Goal: Task Accomplishment & Management: Manage account settings

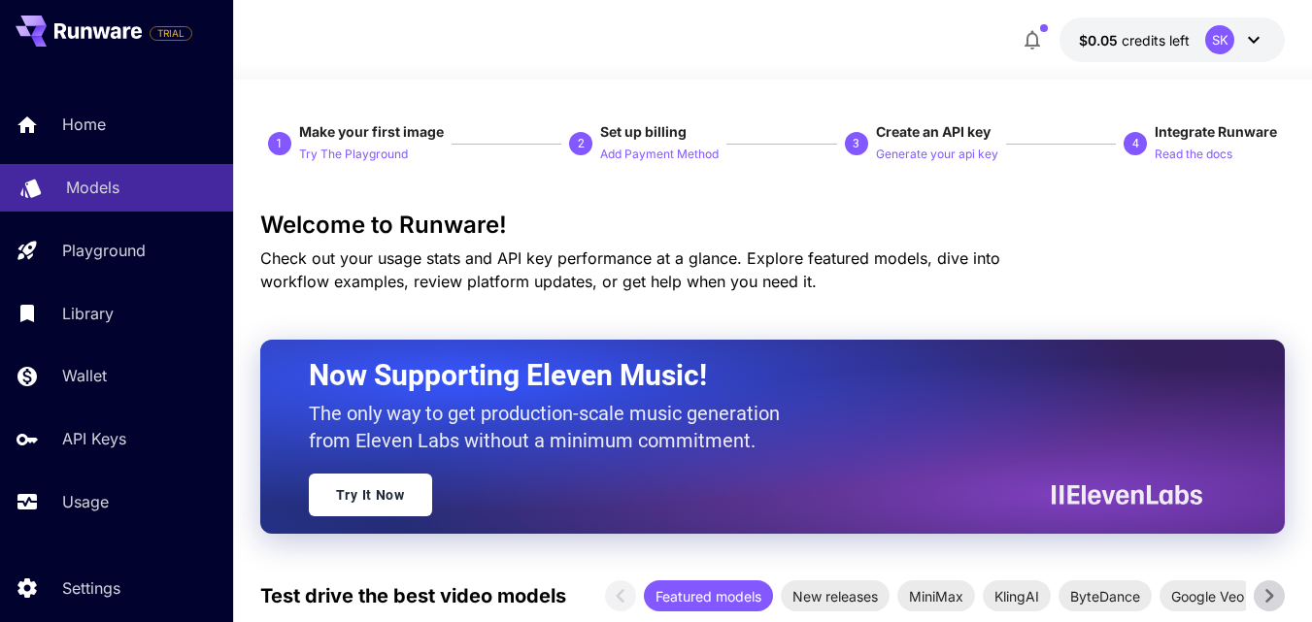
click at [84, 197] on p "Models" at bounding box center [92, 187] width 53 height 23
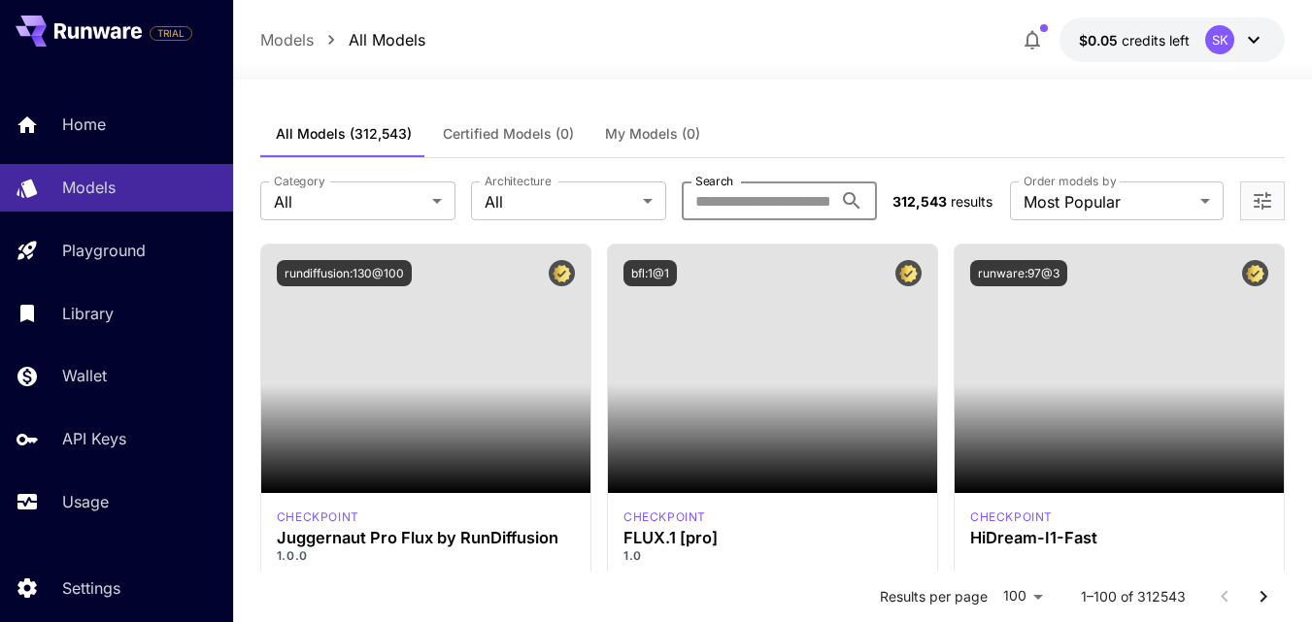
click at [744, 204] on input "Search" at bounding box center [757, 201] width 151 height 39
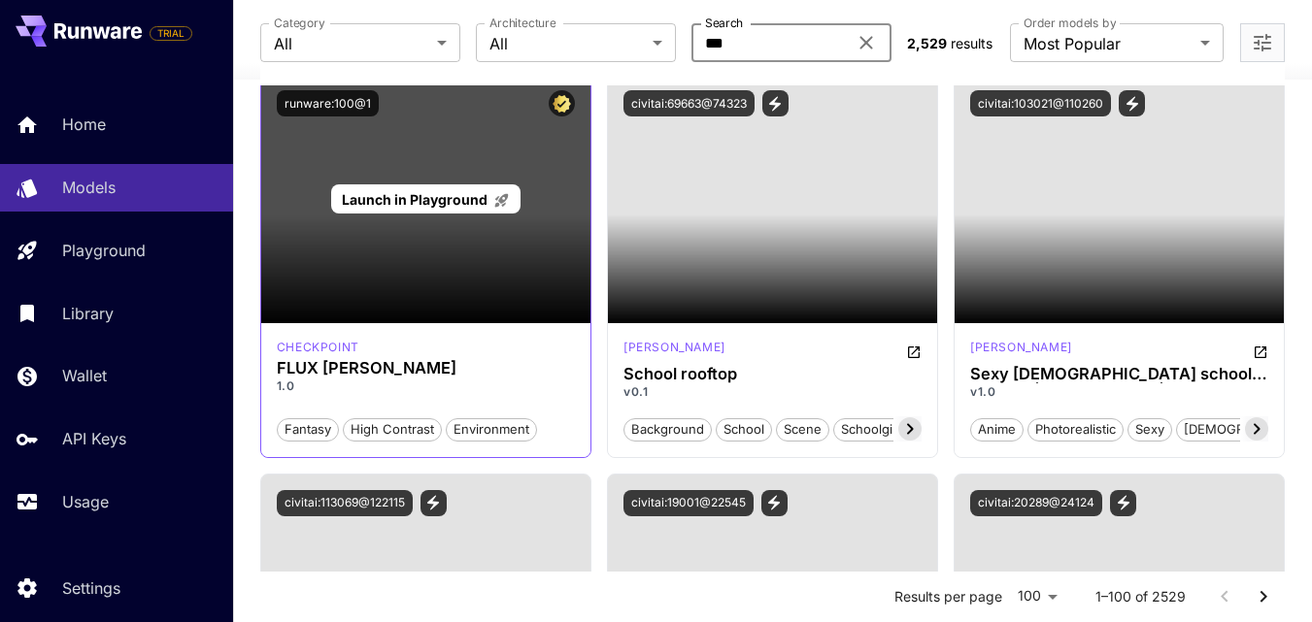
scroll to position [171, 0]
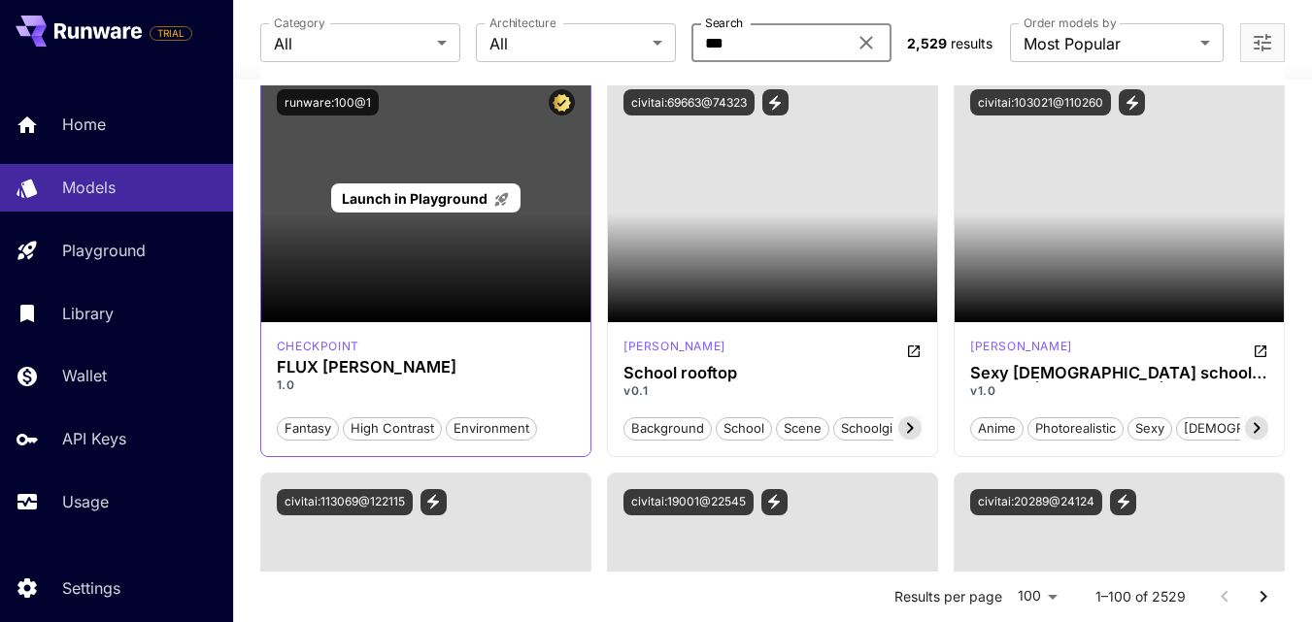
type input "***"
click at [437, 283] on div "Launch in Playground" at bounding box center [425, 198] width 329 height 249
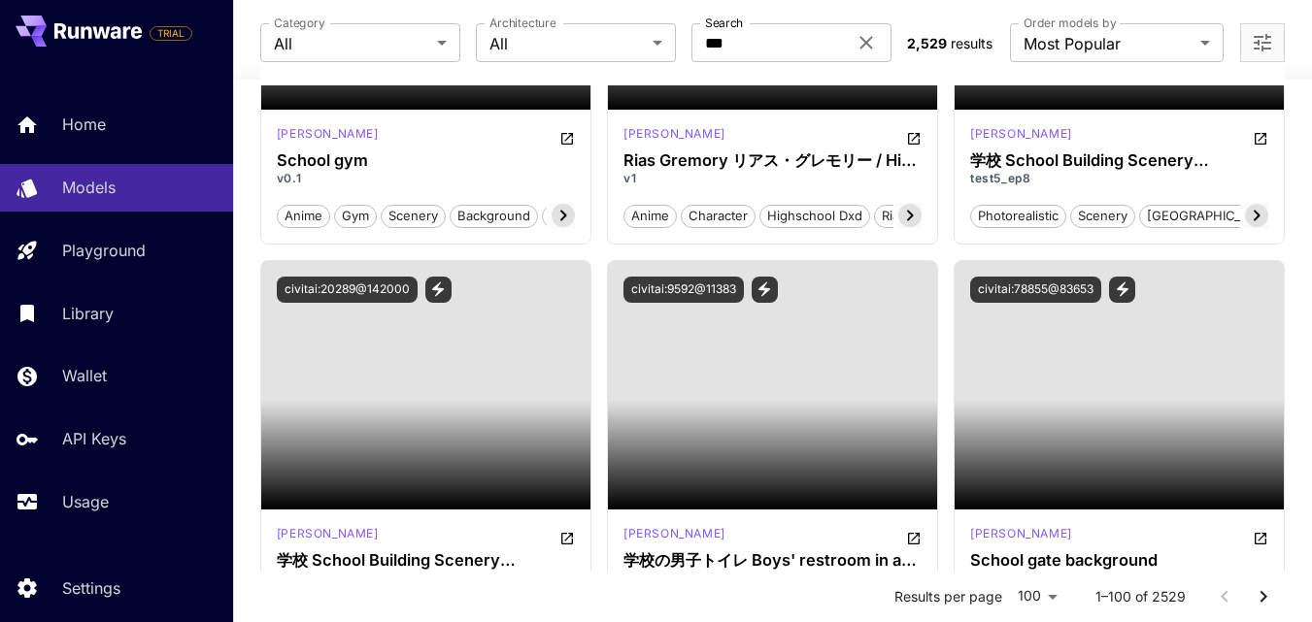
scroll to position [0, 0]
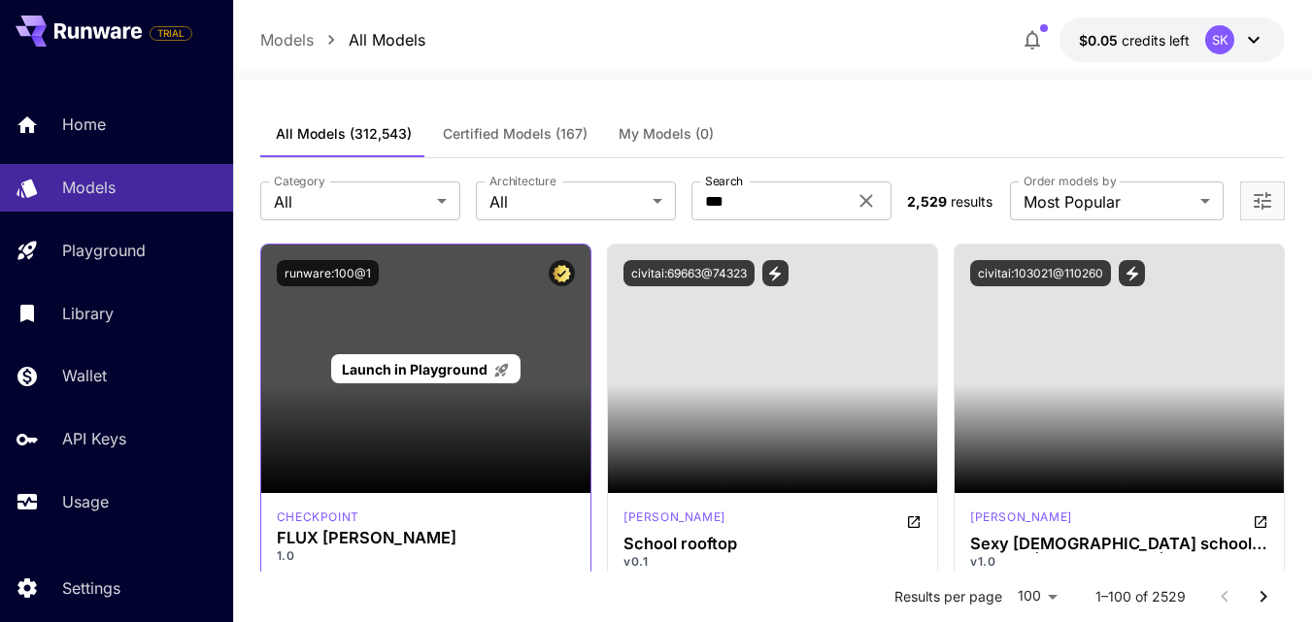
click at [351, 399] on div "Launch in Playground" at bounding box center [425, 369] width 329 height 249
click at [400, 377] on span "Launch in Playground" at bounding box center [415, 369] width 146 height 17
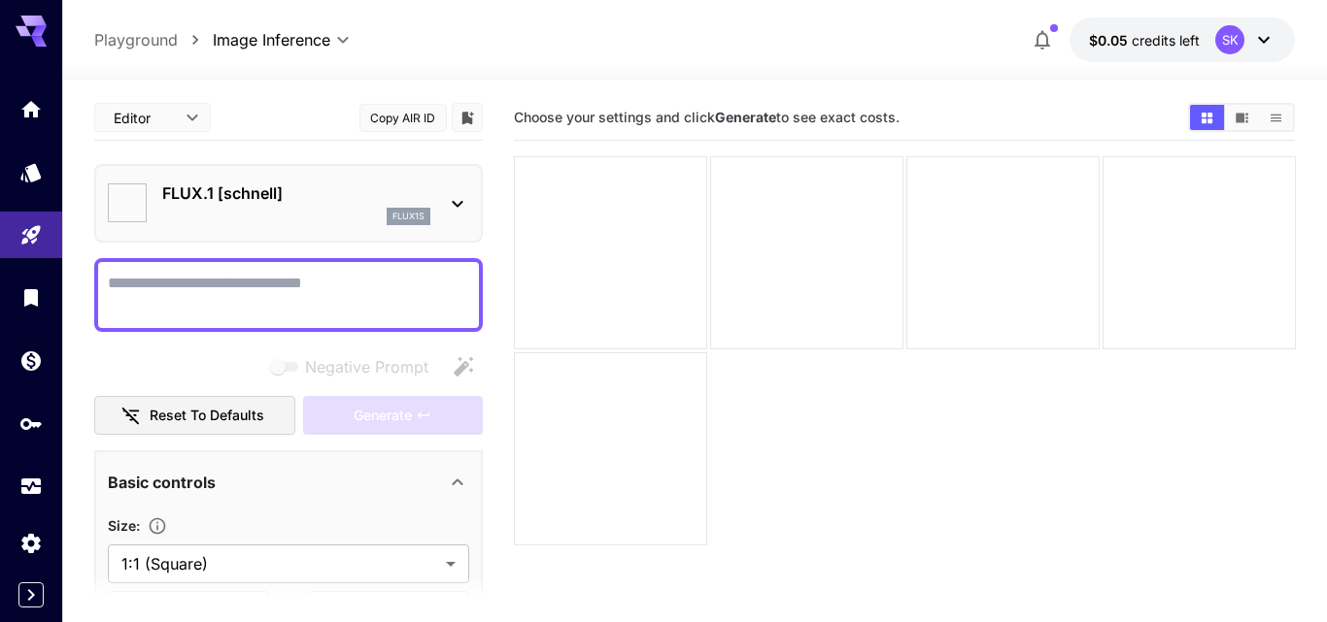
type input "**********"
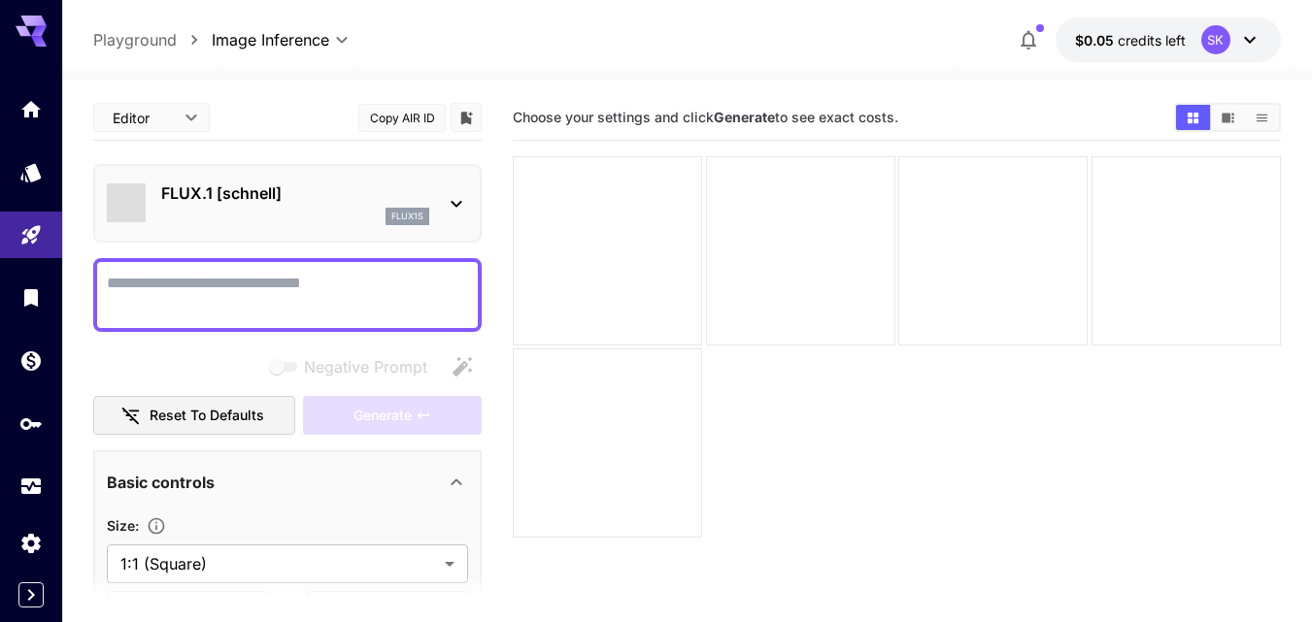
click at [28, 26] on icon at bounding box center [31, 31] width 31 height 31
click at [30, 18] on icon at bounding box center [31, 26] width 31 height 20
click at [37, 598] on icon "Expand sidebar" at bounding box center [30, 595] width 23 height 23
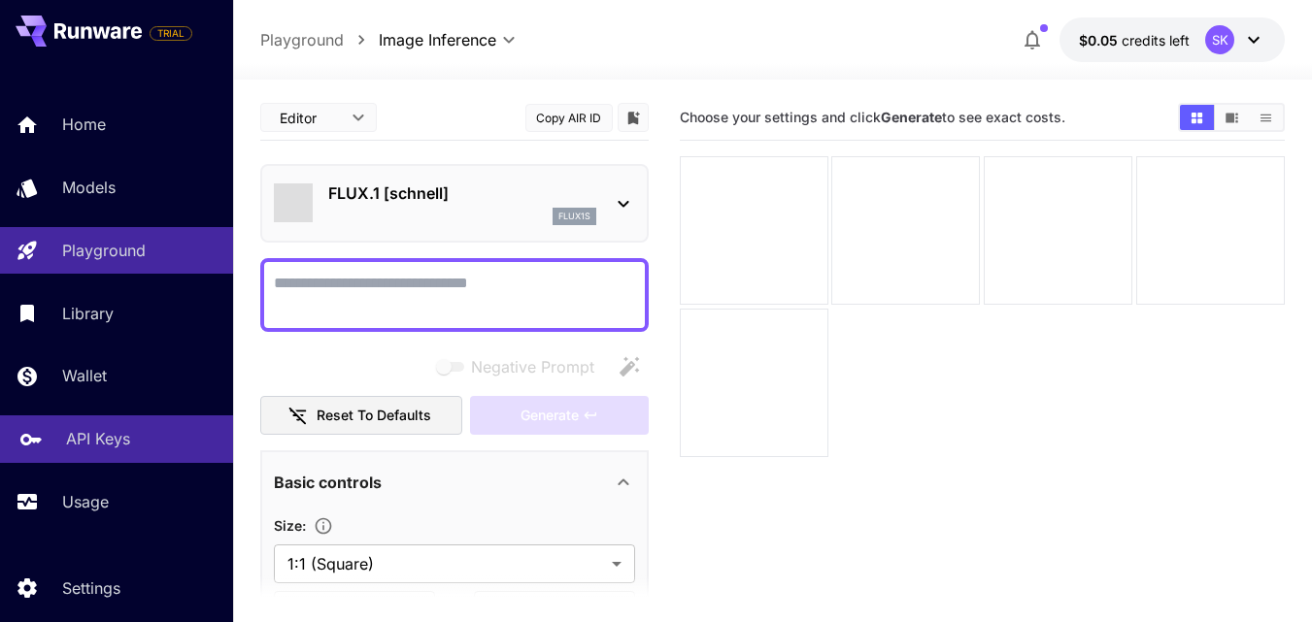
click at [138, 427] on div "API Keys" at bounding box center [141, 438] width 151 height 23
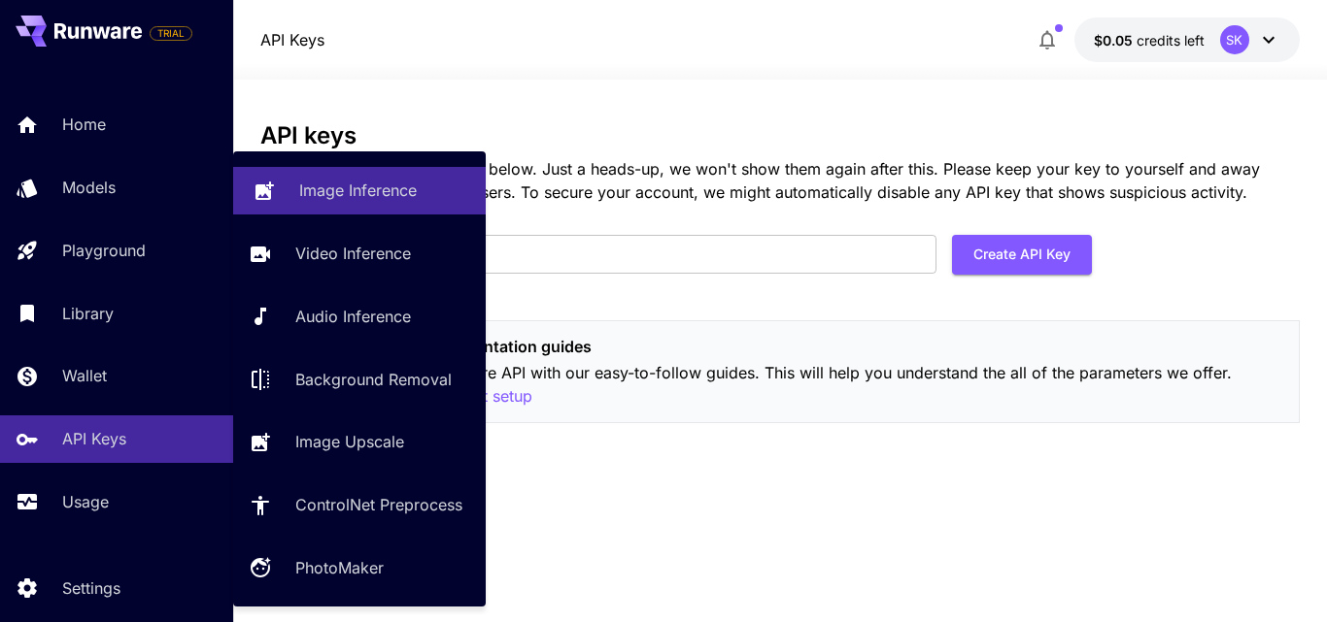
click at [316, 184] on p "Image Inference" at bounding box center [358, 190] width 118 height 23
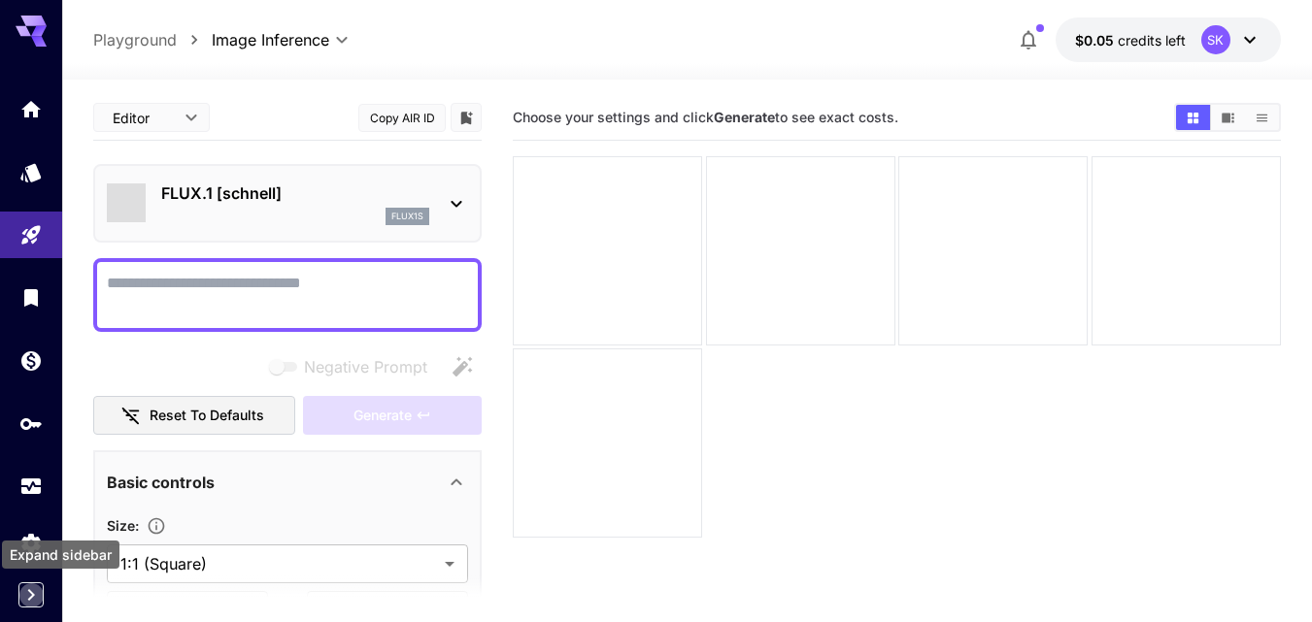
click at [32, 594] on icon "Expand sidebar" at bounding box center [31, 595] width 7 height 12
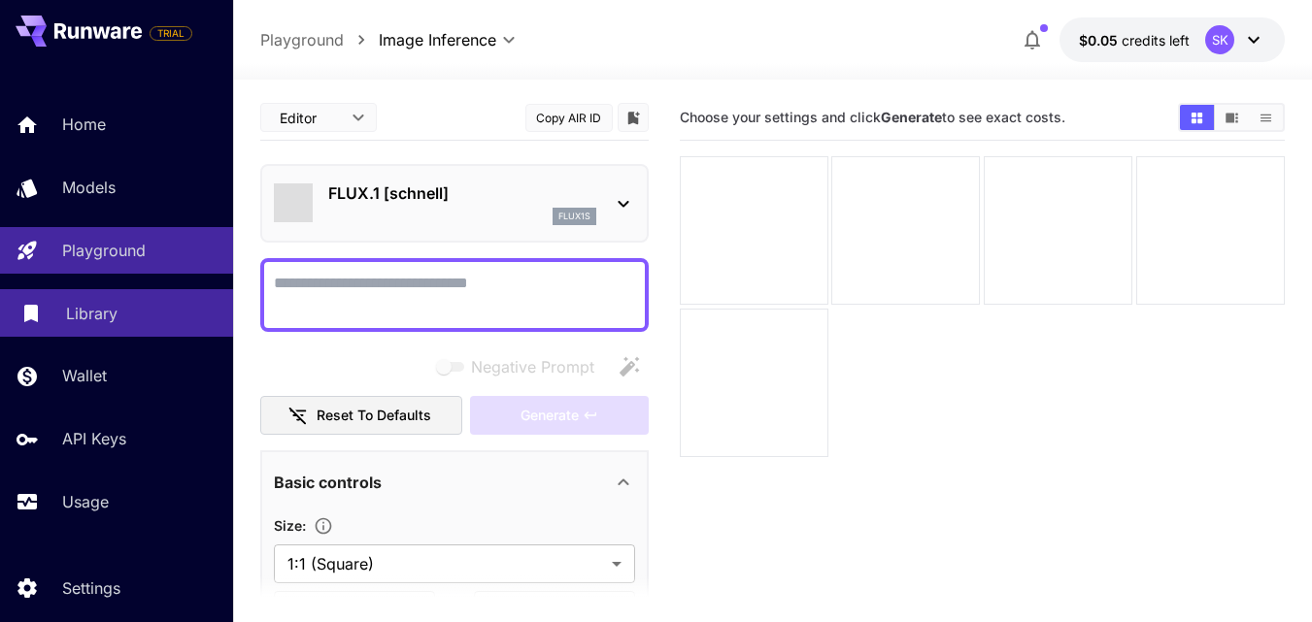
click at [117, 304] on p "Library" at bounding box center [91, 313] width 51 height 23
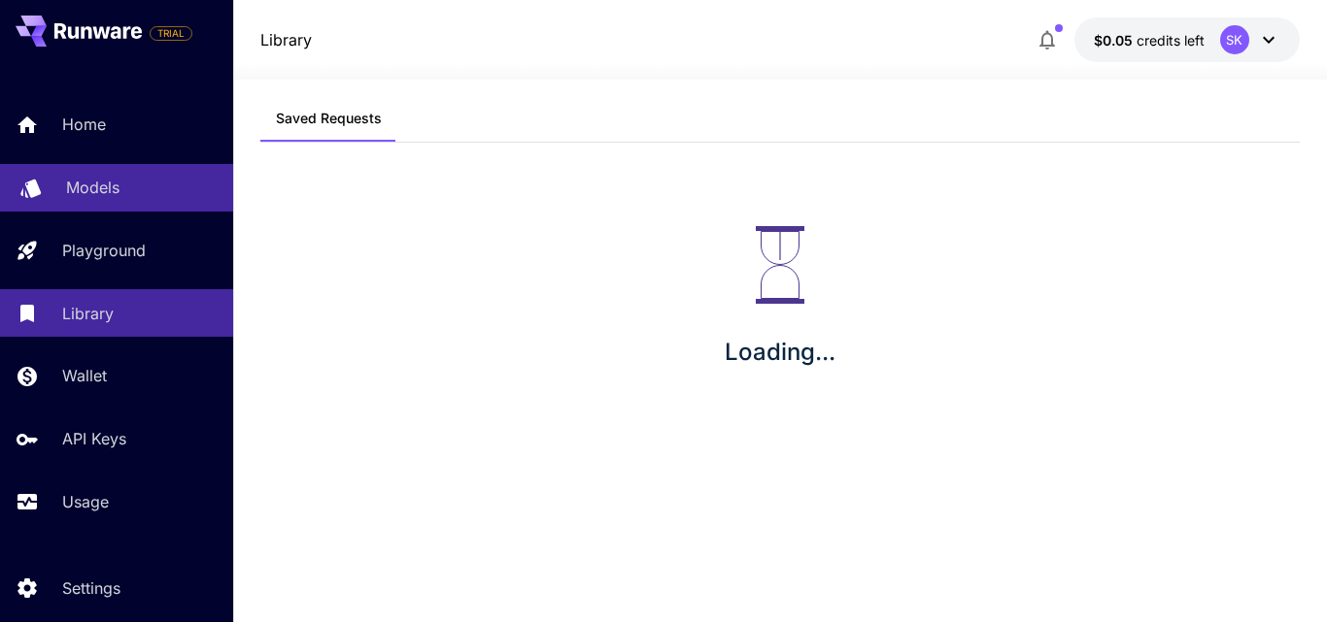
click at [98, 185] on p "Models" at bounding box center [92, 187] width 53 height 23
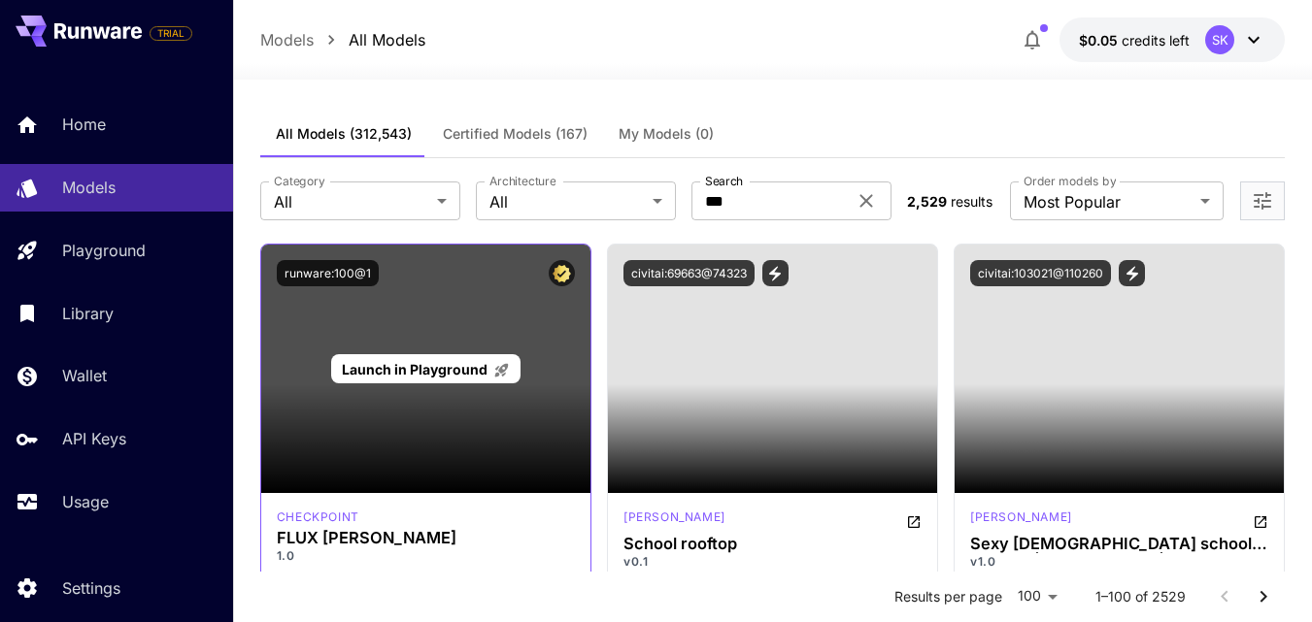
click at [385, 379] on p "Launch in Playground" at bounding box center [426, 369] width 168 height 20
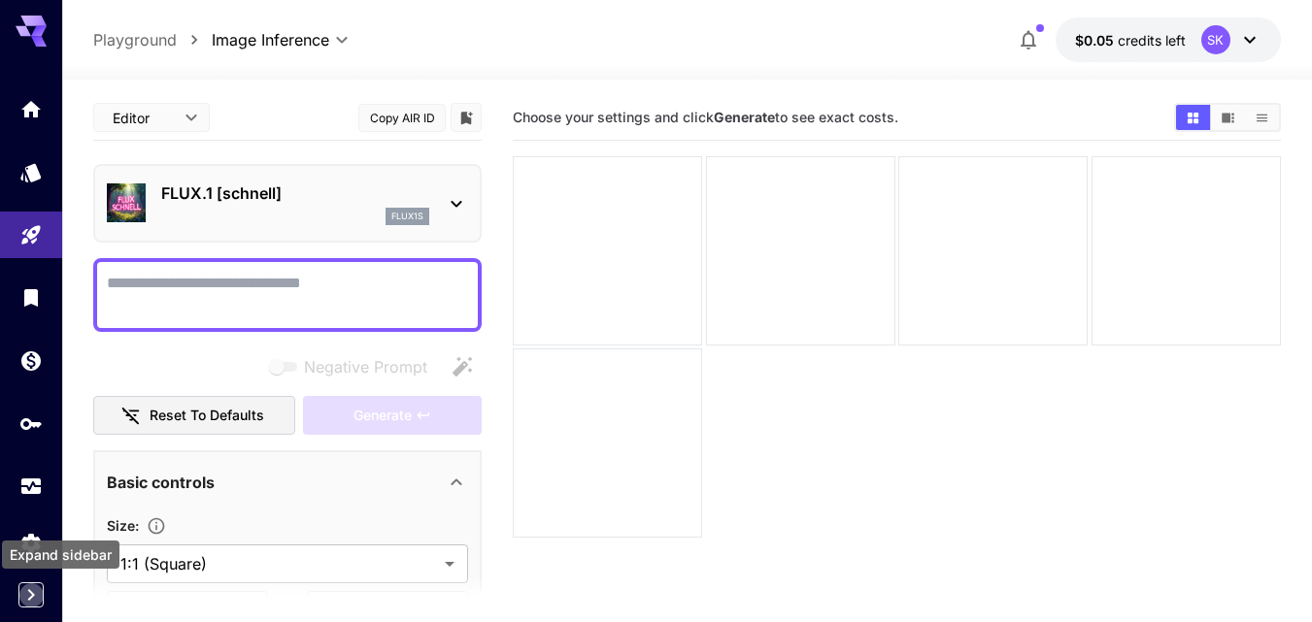
click at [34, 594] on icon "Expand sidebar" at bounding box center [30, 595] width 23 height 23
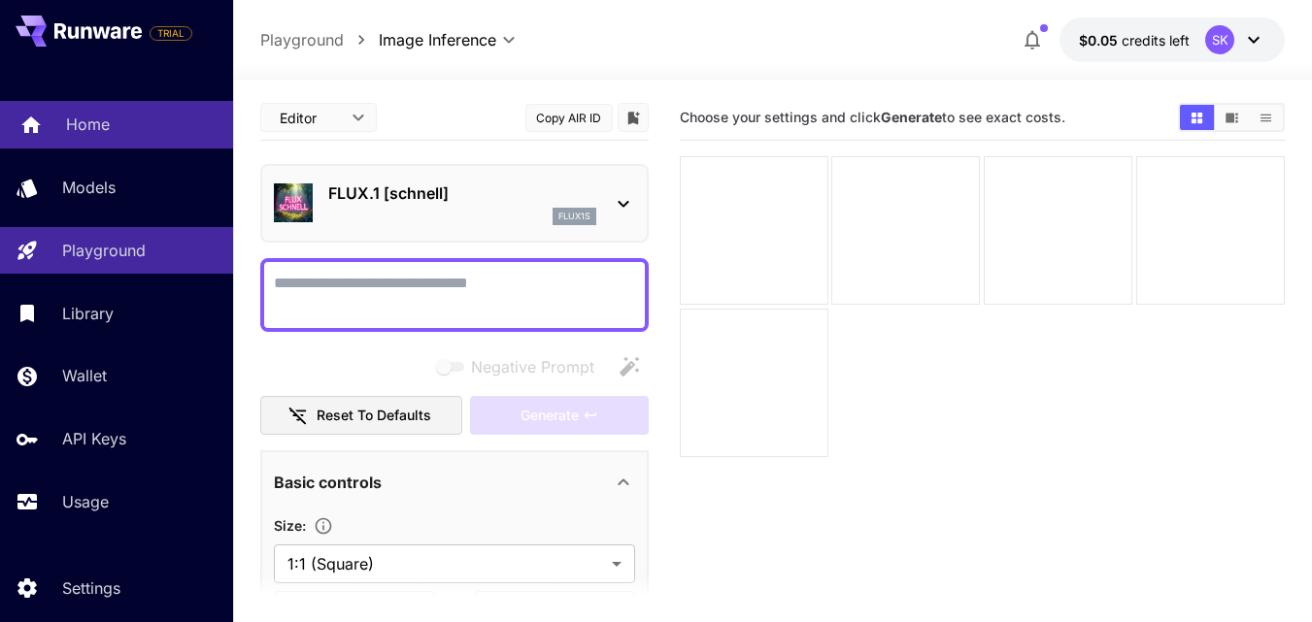
click at [108, 126] on p "Home" at bounding box center [88, 124] width 44 height 23
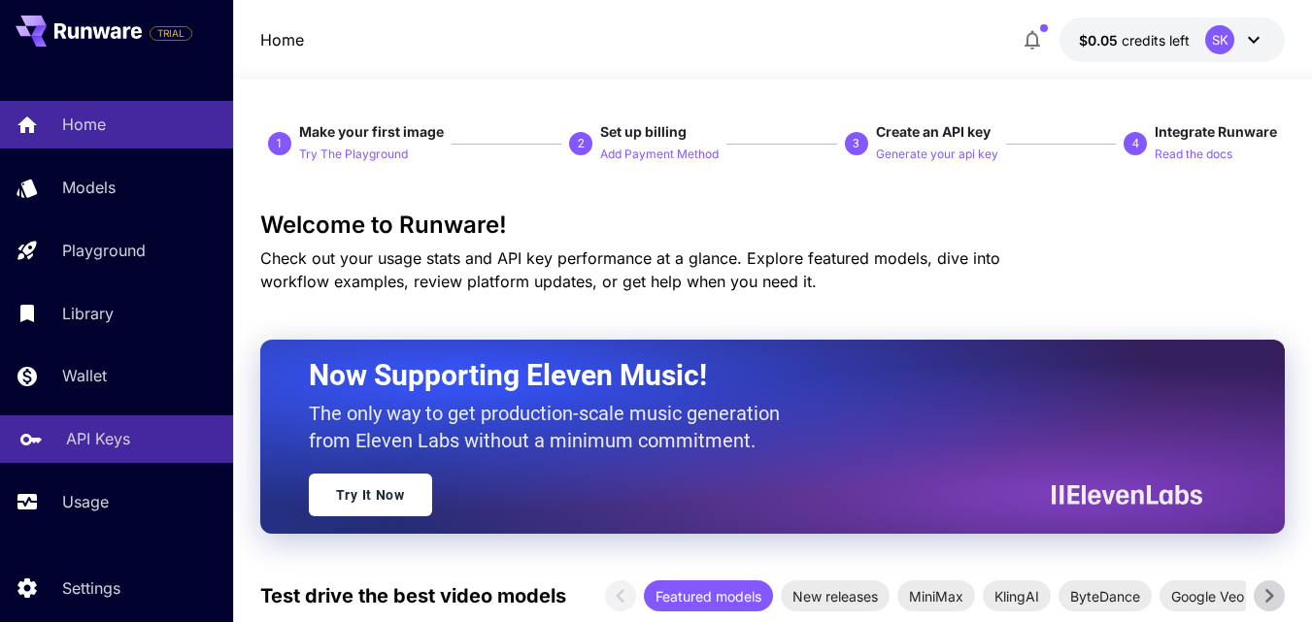
click at [77, 439] on p "API Keys" at bounding box center [98, 438] width 64 height 23
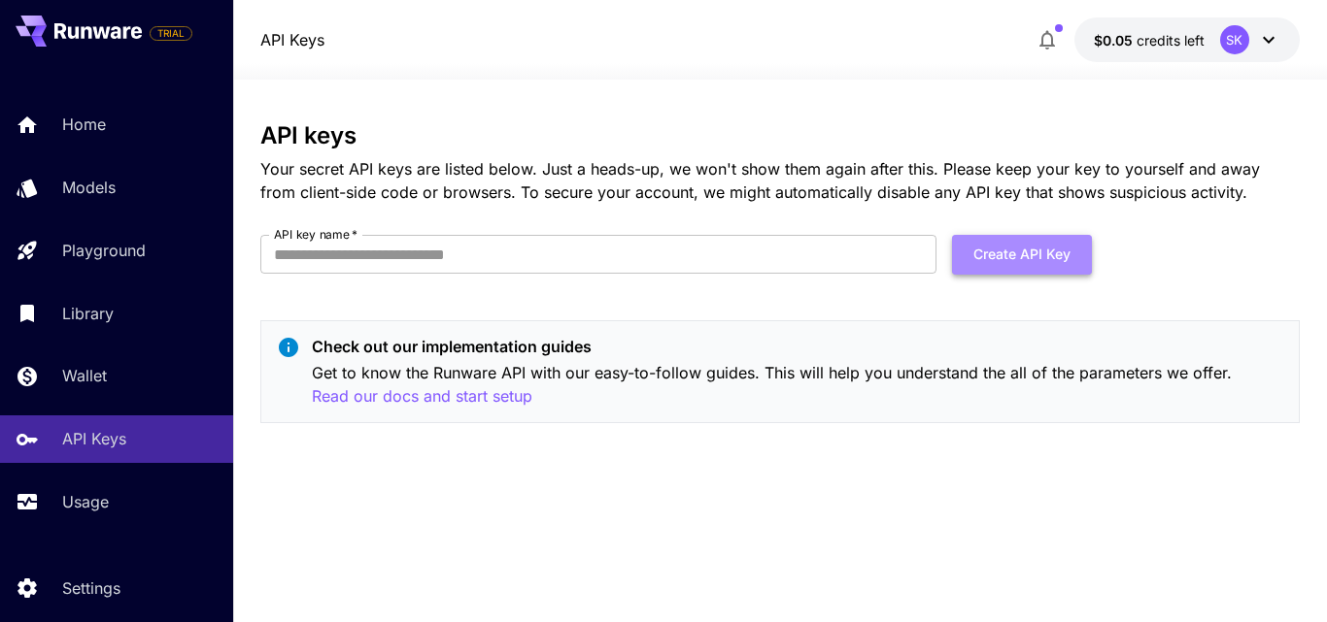
click at [989, 252] on button "Create API Key" at bounding box center [1022, 255] width 140 height 40
click at [680, 254] on input "API key name   *" at bounding box center [598, 254] width 676 height 39
click at [595, 257] on input "API key name   *" at bounding box center [598, 254] width 676 height 39
type input "**********"
click at [1025, 252] on button "Create API Key" at bounding box center [1022, 255] width 140 height 40
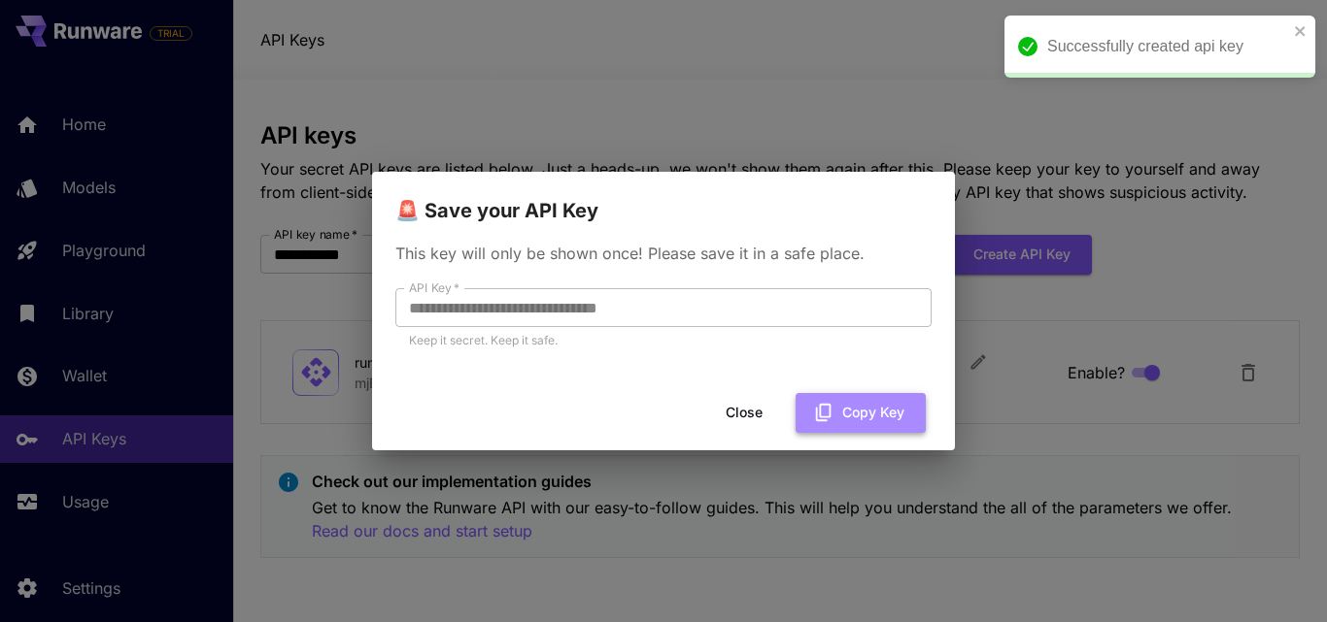
click at [862, 411] on button "Copy Key" at bounding box center [860, 413] width 130 height 40
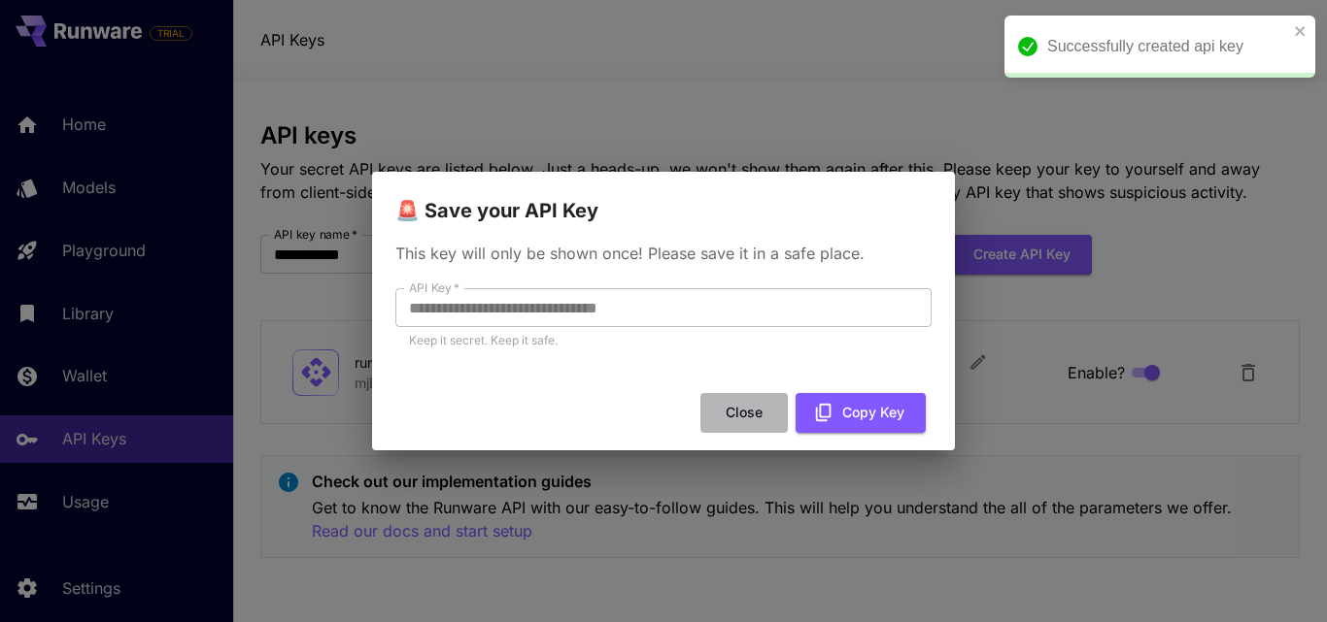
click at [751, 402] on button "Close" at bounding box center [743, 413] width 87 height 40
